Goal: Task Accomplishment & Management: Manage account settings

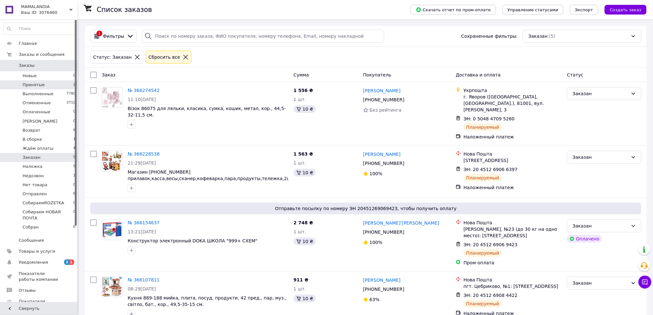
click at [37, 85] on span "Принятые" at bounding box center [34, 85] width 22 height 6
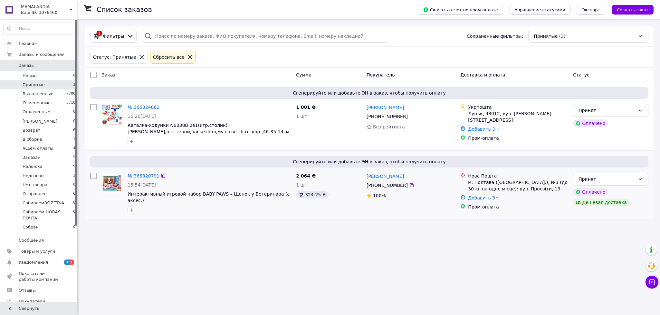
click at [144, 177] on link "№ 366320791" at bounding box center [144, 175] width 32 height 5
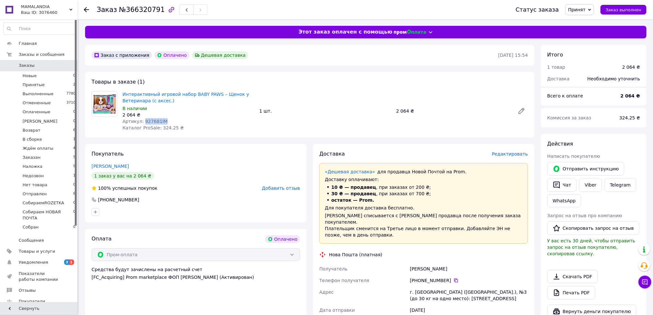
drag, startPoint x: 167, startPoint y: 118, endPoint x: 142, endPoint y: 118, distance: 25.8
click at [142, 118] on div "Артикул: 927681IM" at bounding box center [188, 121] width 132 height 6
copy span "927681IM"
click at [285, 92] on div "Интерактивный игровой набор BABY PAWS – Щенок у Ветеринара (с аксес.) В наличии…" at bounding box center [325, 111] width 411 height 43
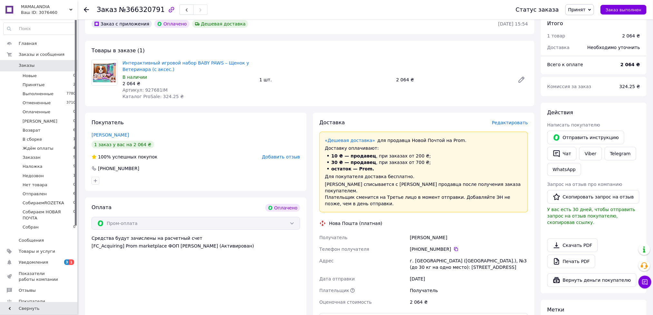
scroll to position [48, 0]
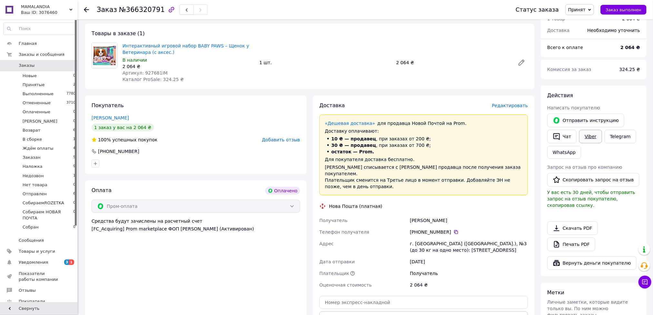
click at [588, 140] on link "Viber" at bounding box center [590, 137] width 23 height 14
click at [586, 12] on span "Принят" at bounding box center [576, 9] width 17 height 5
click at [588, 43] on li "Заказан" at bounding box center [596, 42] width 61 height 10
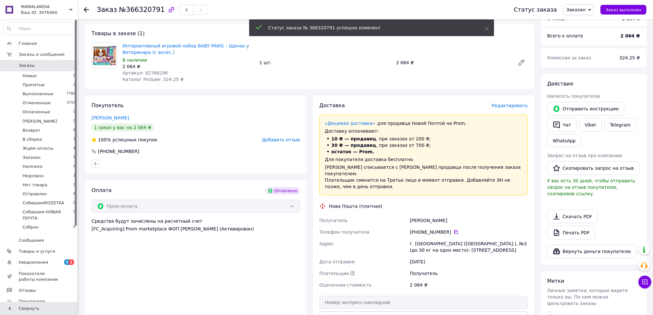
click at [516, 105] on span "Редактировать" at bounding box center [510, 105] width 36 height 5
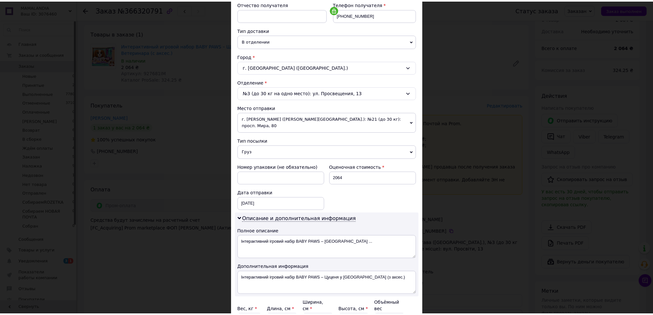
scroll to position [191, 0]
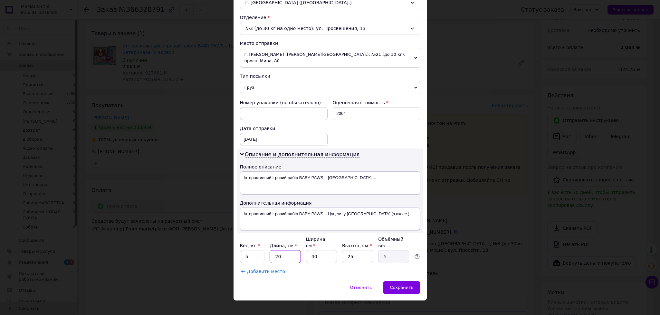
drag, startPoint x: 280, startPoint y: 248, endPoint x: 261, endPoint y: 222, distance: 32.5
click at [270, 250] on input "20" at bounding box center [285, 256] width 31 height 13
type input "3"
type input "0.75"
type input "35"
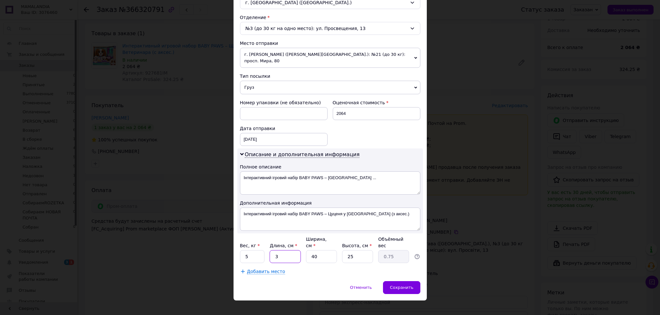
type input "8.75"
drag, startPoint x: 282, startPoint y: 247, endPoint x: 273, endPoint y: 247, distance: 9.4
click at [273, 250] on input "35" at bounding box center [285, 256] width 31 height 13
type input "3"
type input "0.75"
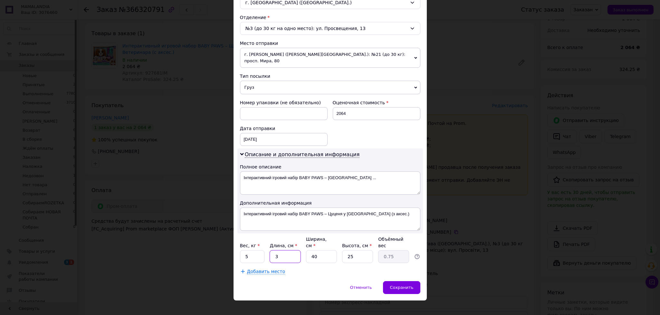
type input "30"
type input "7.5"
type input "30"
drag, startPoint x: 317, startPoint y: 246, endPoint x: 311, endPoint y: 248, distance: 6.7
click at [311, 250] on input "40" at bounding box center [321, 256] width 31 height 13
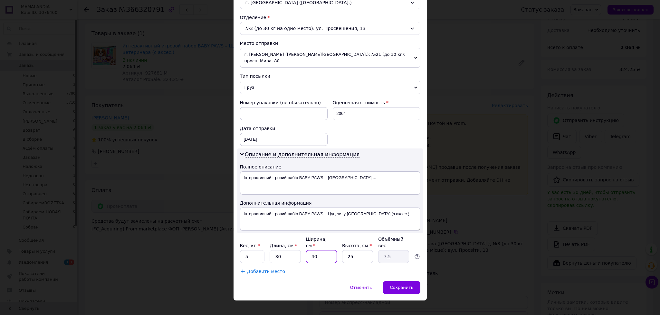
type input "3"
type input "0.56"
type input "30"
type input "5.63"
type input "30"
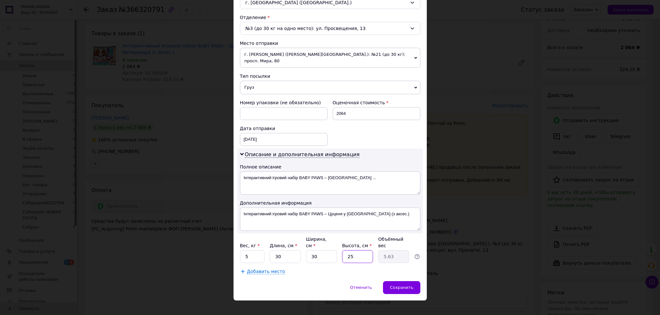
drag, startPoint x: 354, startPoint y: 250, endPoint x: 345, endPoint y: 250, distance: 9.0
click at [345, 250] on input "25" at bounding box center [357, 256] width 31 height 13
type input "1"
type input "0.23"
type input "10"
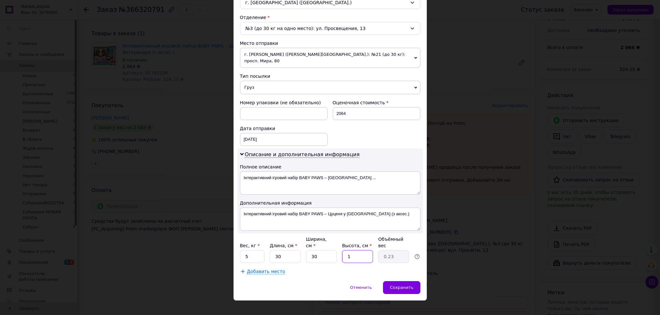
type input "2.25"
type input "10"
click at [255, 250] on input "5" at bounding box center [252, 256] width 25 height 13
type input "1"
click at [391, 281] on div "Сохранить" at bounding box center [401, 287] width 37 height 13
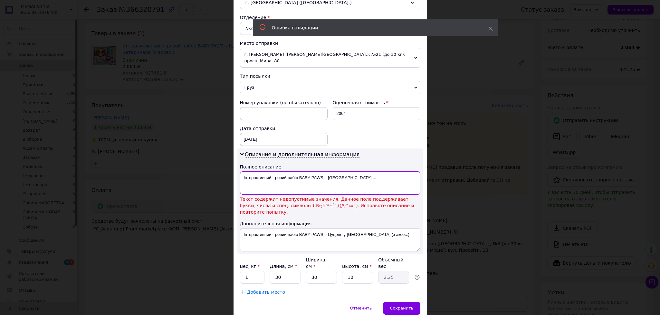
click at [352, 175] on textarea "Інтерактивний ігровий набір BABY PAWS – [GEOGRAPHIC_DATA] ..." at bounding box center [330, 182] width 181 height 23
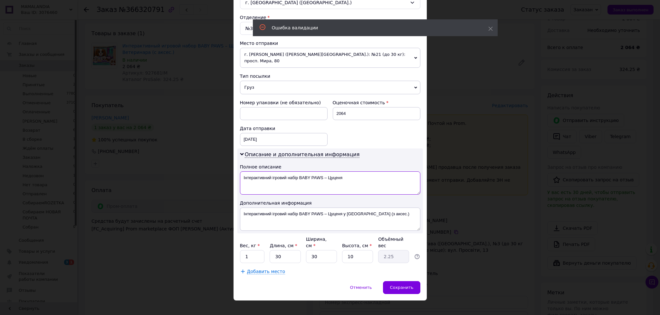
click at [326, 172] on textarea "Інтерактивний ігровий набір BABY PAWS – Цуценя" at bounding box center [330, 182] width 181 height 23
type textarea "Інтерактивний ігровий набір BABY PAWS Цуценя"
click at [396, 285] on span "Сохранить" at bounding box center [402, 287] width 24 height 5
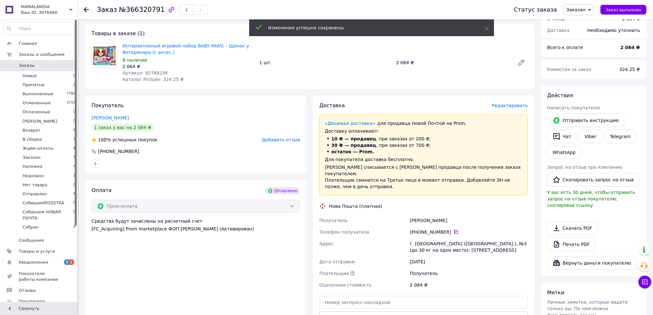
scroll to position [97, 0]
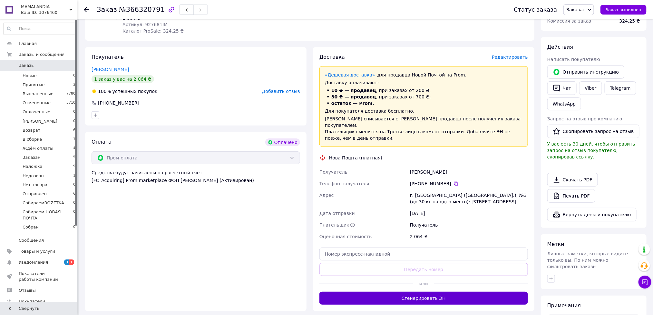
click at [432, 291] on button "Сгенерировать ЭН" at bounding box center [423, 297] width 209 height 13
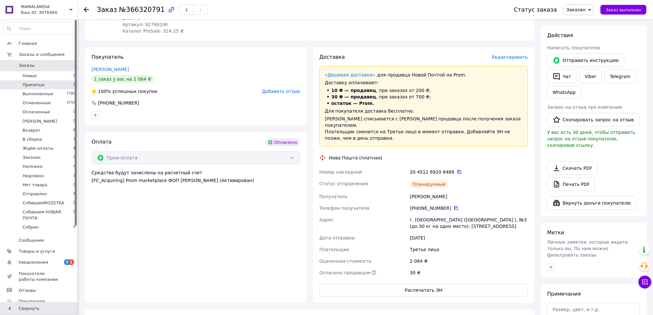
click at [32, 85] on span "Принятые" at bounding box center [34, 85] width 22 height 6
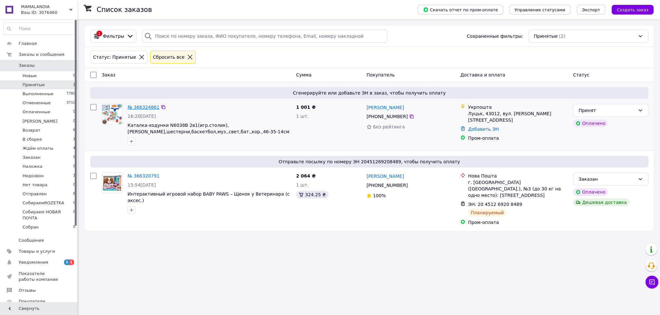
click at [136, 109] on link "№ 366324861" at bounding box center [144, 106] width 32 height 5
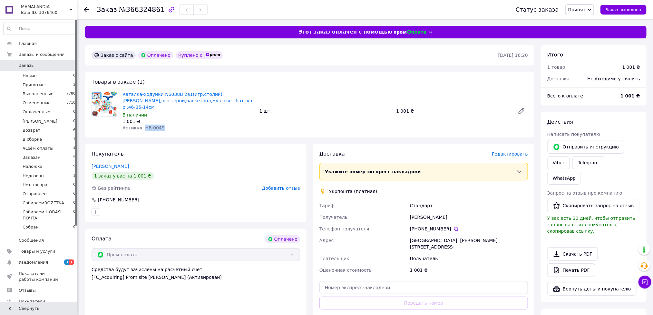
drag, startPoint x: 162, startPoint y: 126, endPoint x: 143, endPoint y: 126, distance: 19.3
click at [143, 126] on div "Артикул: HB 0049" at bounding box center [188, 127] width 132 height 6
copy span "HB 0049"
click at [351, 104] on div "Каталка-ходунки N6038B 2в1(игр.столик),пианино,шестерни,баскетбол,муз.,свет,бат…" at bounding box center [325, 111] width 411 height 43
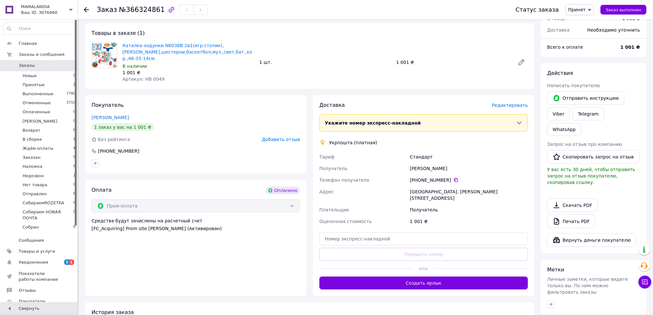
scroll to position [48, 0]
click at [553, 112] on link "Viber" at bounding box center [558, 114] width 23 height 13
click at [586, 11] on span "Принят" at bounding box center [576, 9] width 17 height 5
click at [589, 41] on li "Заказан" at bounding box center [596, 42] width 61 height 10
click at [517, 108] on span "Редактировать" at bounding box center [510, 105] width 36 height 5
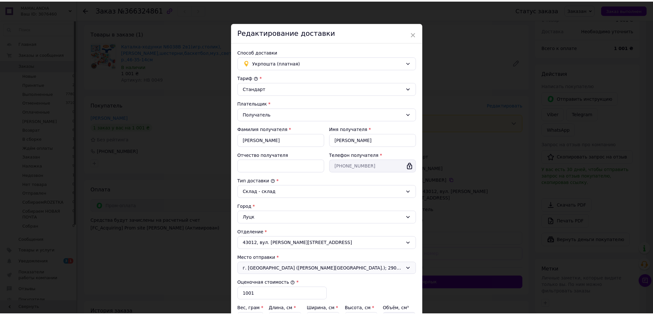
scroll to position [92, 0]
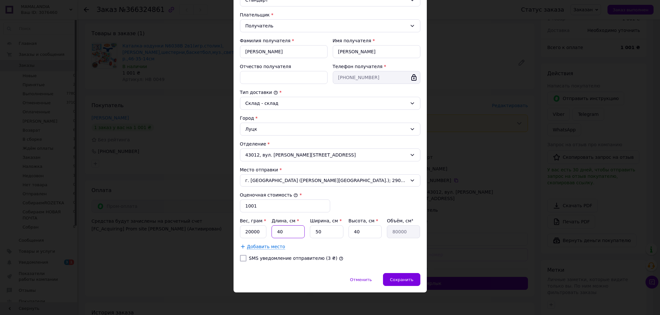
click at [285, 230] on input "40" at bounding box center [288, 231] width 33 height 13
type input "4"
type input "8000"
type input "46"
type input "92000"
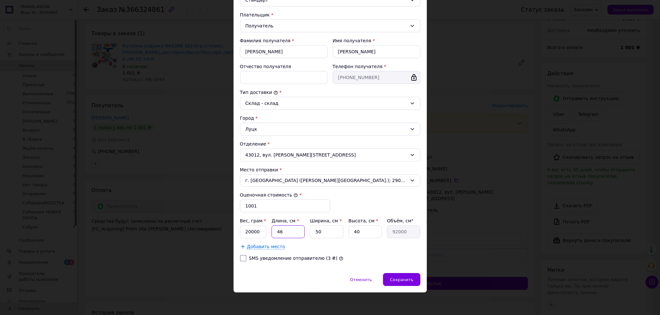
type input "46"
click at [320, 231] on input "50" at bounding box center [326, 231] width 33 height 13
type input "5"
type input "9200"
type input "3"
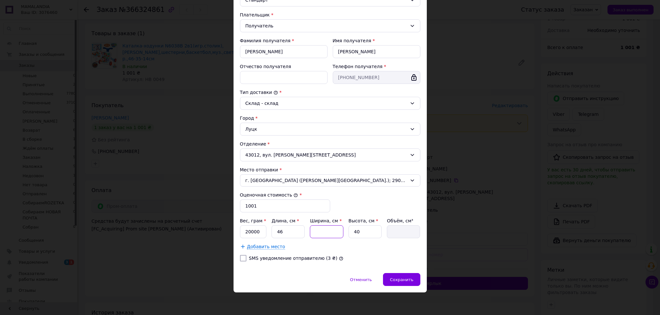
type input "5520"
type input "35"
type input "64400"
type input "35"
click at [363, 231] on input "40" at bounding box center [365, 231] width 33 height 13
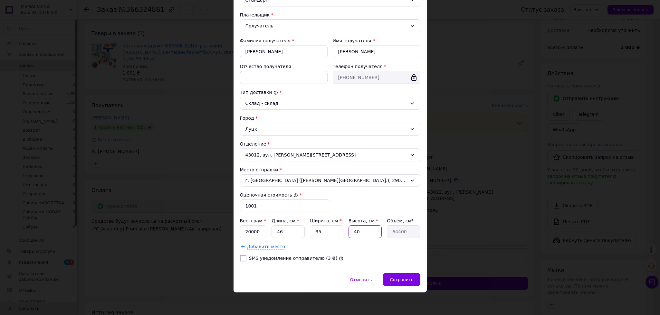
type input "4"
type input "6440"
type input "1"
type input "1610"
type input "14"
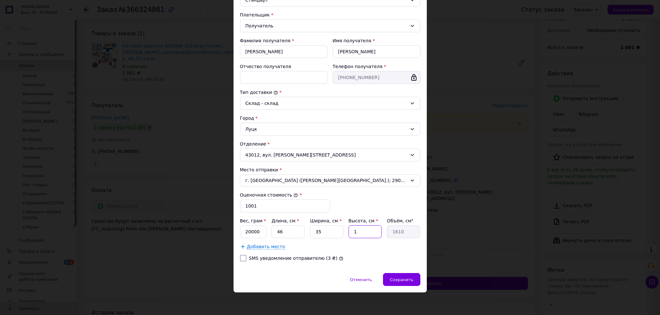
type input "22540"
type input "14"
click at [256, 230] on input "20000" at bounding box center [253, 231] width 27 height 13
type input "2000"
click at [401, 279] on span "Сохранить" at bounding box center [402, 279] width 24 height 5
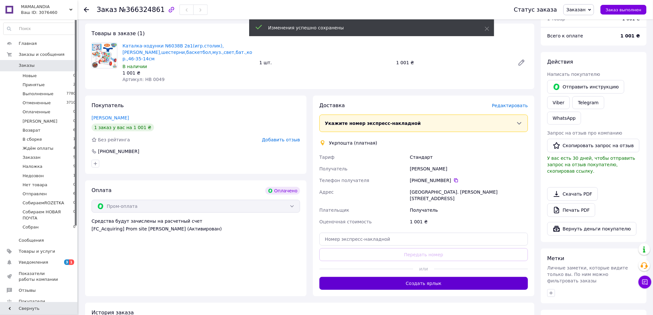
click at [451, 277] on button "Создать ярлык" at bounding box center [423, 283] width 209 height 13
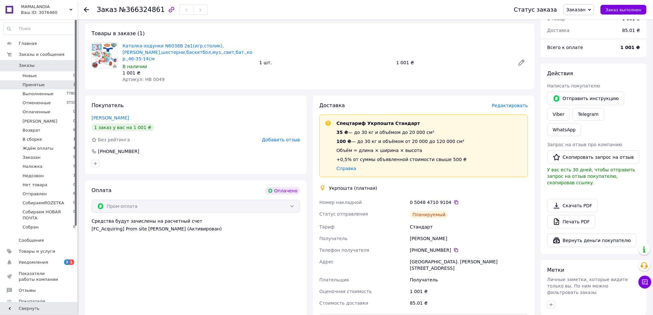
click at [38, 86] on span "Принятые" at bounding box center [34, 85] width 22 height 6
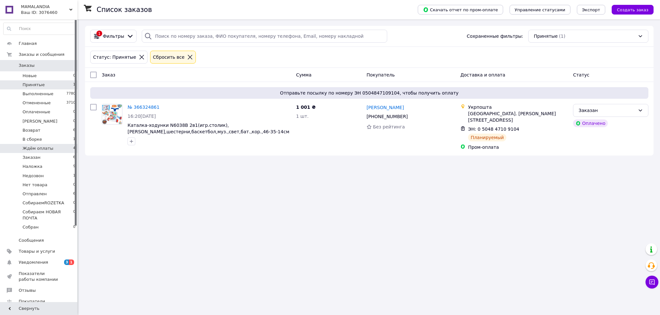
click at [43, 147] on span "Ждём оплаты" at bounding box center [38, 148] width 31 height 6
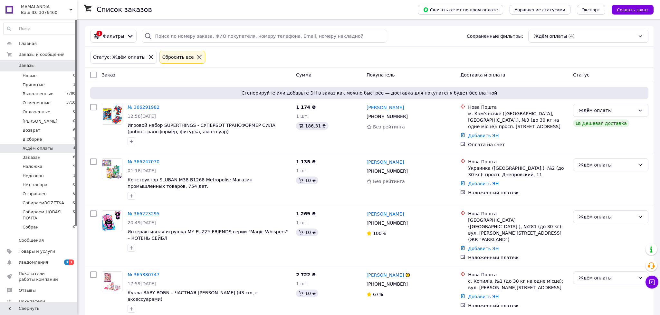
click at [494, 53] on div "Статус: Ждём оплаты Сбросить все" at bounding box center [369, 56] width 561 height 15
